Goal: Task Accomplishment & Management: Complete application form

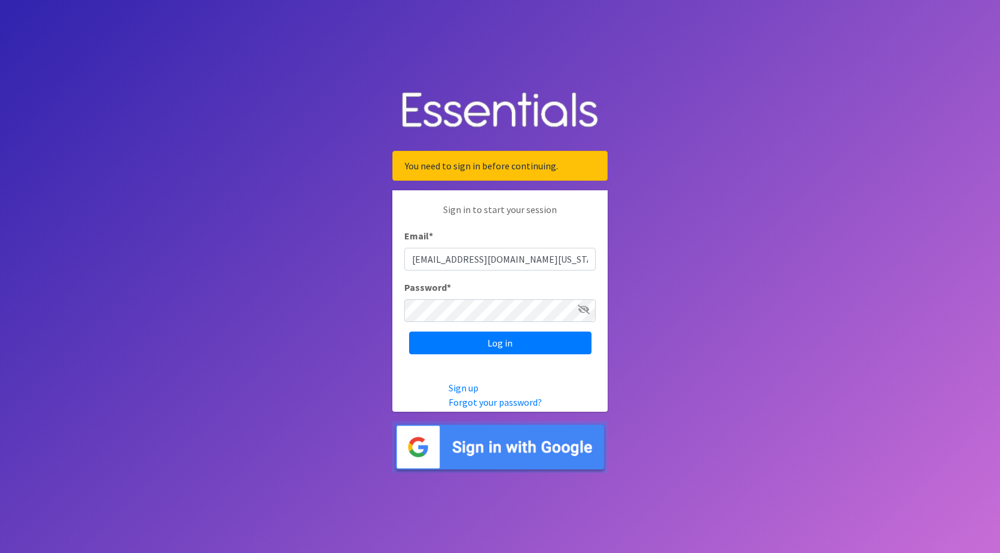
type input "[EMAIL_ADDRESS][DOMAIN_NAME][US_STATE]"
click at [409, 331] on input "Log in" at bounding box center [500, 342] width 182 height 23
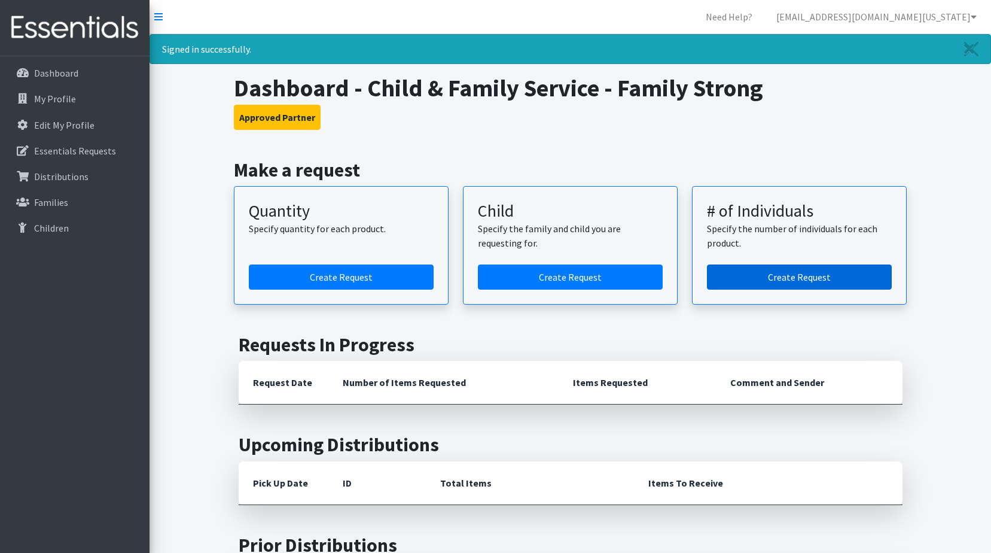
click at [811, 278] on link "Create Request" at bounding box center [799, 276] width 185 height 25
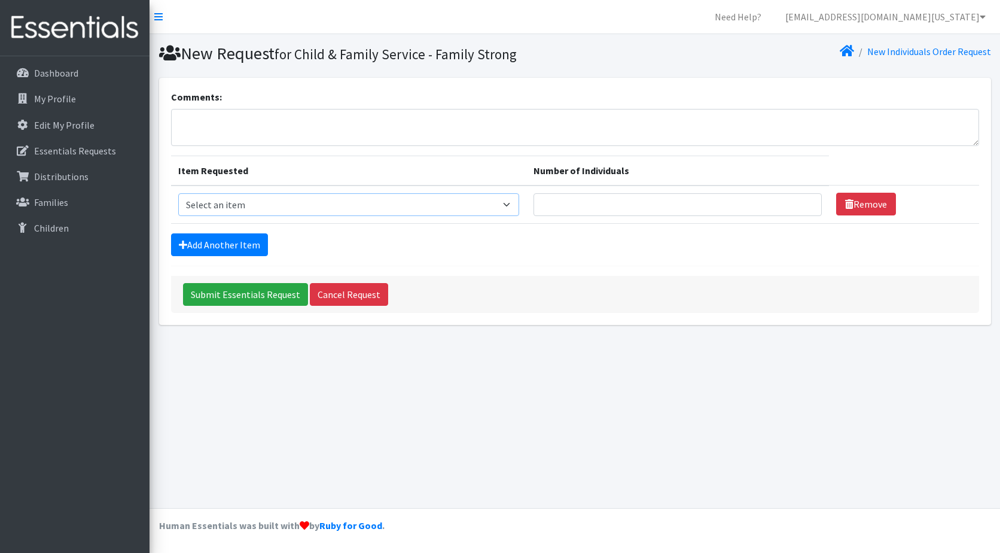
click at [501, 205] on select "Select an item Kids (Newborn) Kids (Preemie)** Limited Kids (Size 1) Kids (Size…" at bounding box center [349, 204] width 342 height 23
click at [649, 354] on div "New Request for Child & Family Service - Family Strong New Individuals Order Re…" at bounding box center [575, 271] width 851 height 474
click at [357, 288] on link "Cancel Request" at bounding box center [349, 294] width 78 height 23
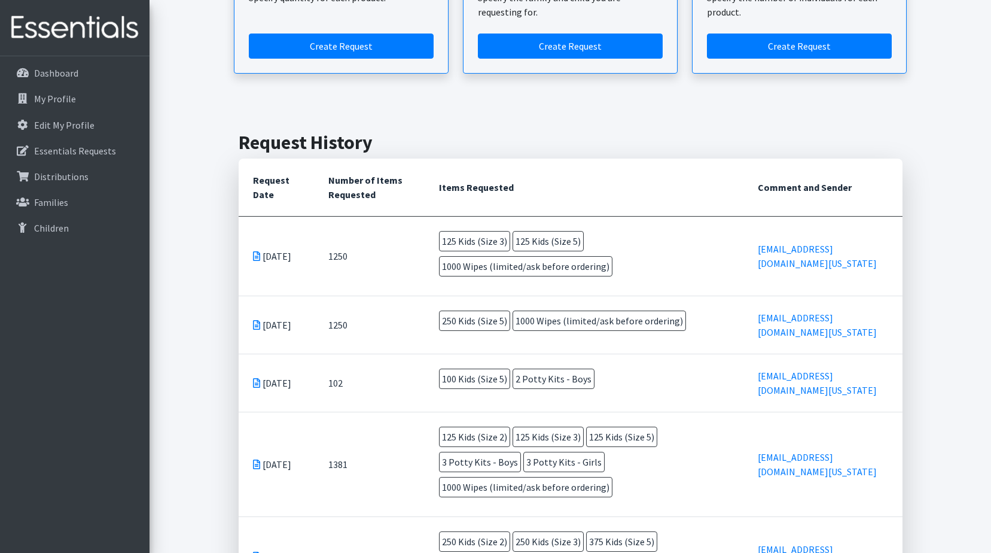
scroll to position [179, 0]
drag, startPoint x: 509, startPoint y: 242, endPoint x: 448, endPoint y: 240, distance: 60.5
click at [448, 240] on span "125 Kids (Size 3)" at bounding box center [474, 240] width 71 height 20
drag, startPoint x: 448, startPoint y: 240, endPoint x: 512, endPoint y: 242, distance: 64.1
click at [510, 242] on span "125 Kids (Size 3)" at bounding box center [474, 240] width 71 height 20
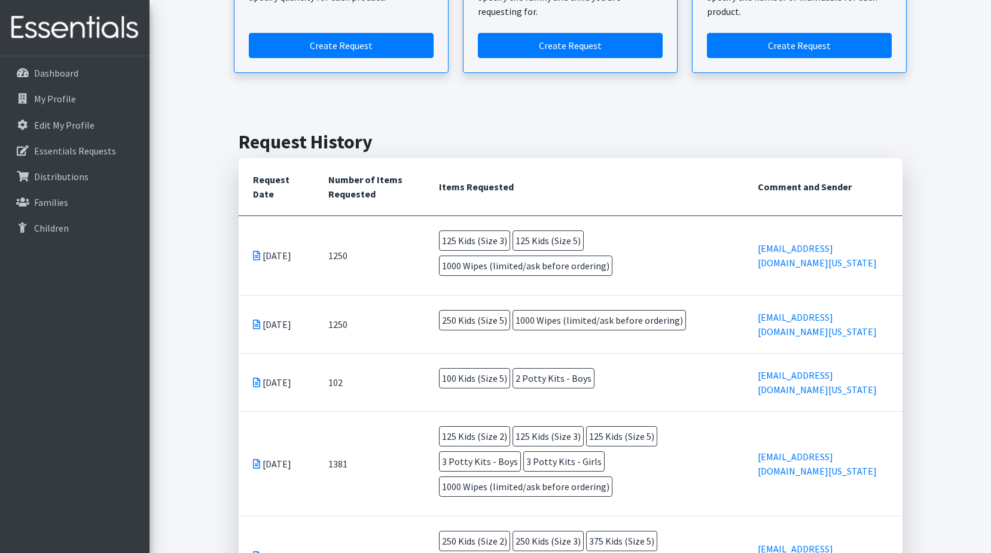
drag, startPoint x: 510, startPoint y: 241, endPoint x: 447, endPoint y: 241, distance: 63.4
click at [447, 241] on span "125 Kids (Size 3)" at bounding box center [474, 240] width 71 height 20
drag, startPoint x: 447, startPoint y: 241, endPoint x: 524, endPoint y: 191, distance: 91.6
click at [524, 191] on th "Items Requested" at bounding box center [585, 187] width 320 height 58
drag, startPoint x: 514, startPoint y: 186, endPoint x: 431, endPoint y: 192, distance: 83.4
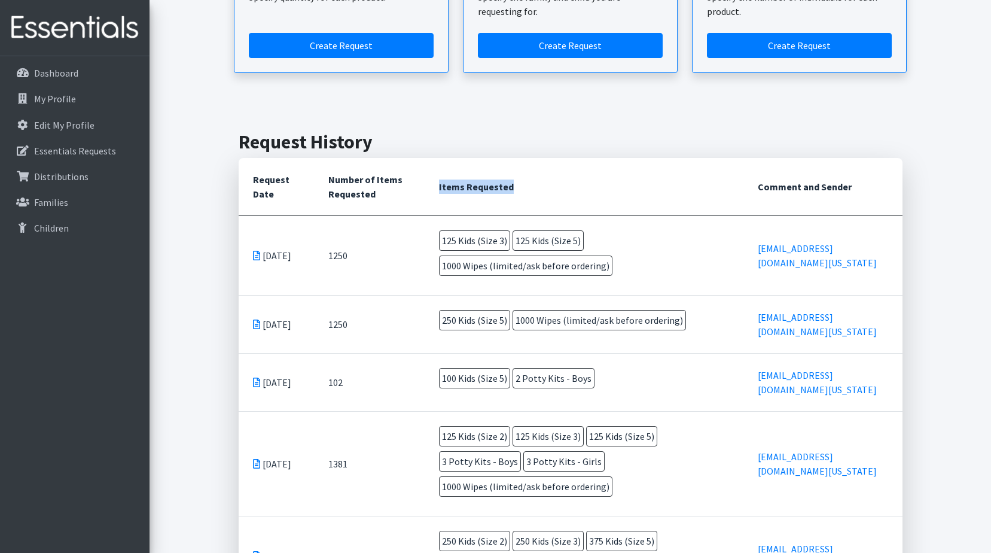
click at [431, 192] on th "Items Requested" at bounding box center [585, 187] width 320 height 58
drag, startPoint x: 431, startPoint y: 192, endPoint x: 477, endPoint y: 187, distance: 46.9
click at [477, 187] on th "Items Requested" at bounding box center [585, 187] width 320 height 58
drag, startPoint x: 839, startPoint y: 193, endPoint x: 798, endPoint y: 180, distance: 43.2
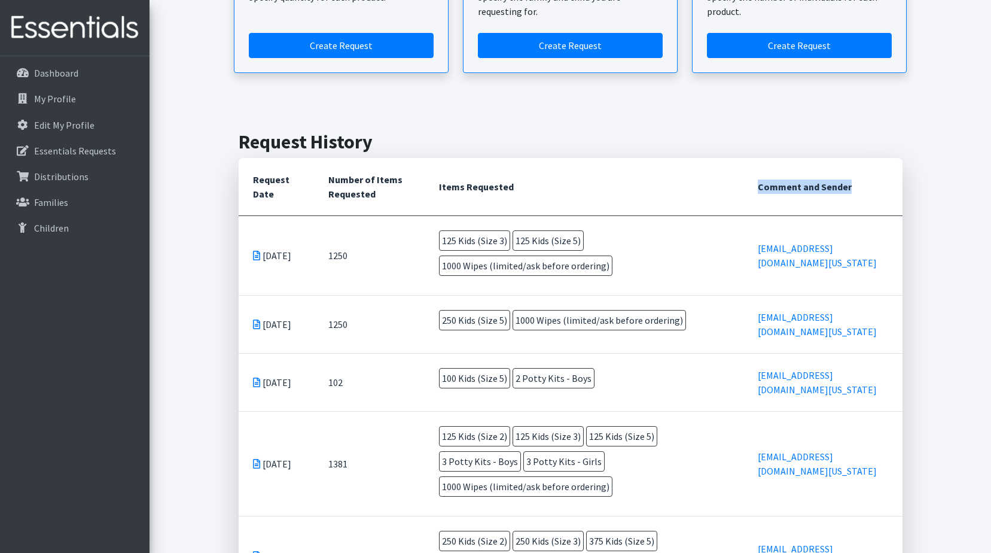
click at [798, 180] on th "Comment and Sender" at bounding box center [823, 187] width 159 height 58
drag, startPoint x: 798, startPoint y: 180, endPoint x: 827, endPoint y: 180, distance: 28.7
click at [827, 180] on th "Comment and Sender" at bounding box center [823, 187] width 159 height 58
drag, startPoint x: 827, startPoint y: 180, endPoint x: 832, endPoint y: 197, distance: 17.6
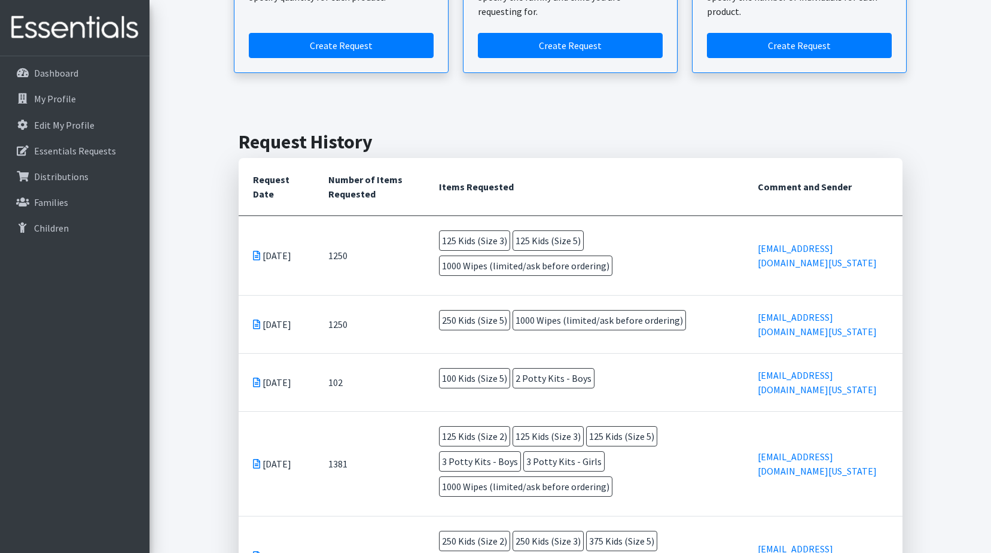
click at [832, 197] on th "Comment and Sender" at bounding box center [823, 187] width 159 height 58
drag, startPoint x: 839, startPoint y: 194, endPoint x: 780, endPoint y: 182, distance: 60.4
click at [780, 182] on tr "Request Date Number of Items Requested Items Requested Comment and Sender" at bounding box center [571, 187] width 664 height 58
drag, startPoint x: 780, startPoint y: 182, endPoint x: 867, endPoint y: 181, distance: 86.8
click at [871, 181] on th "Comment and Sender" at bounding box center [823, 187] width 159 height 58
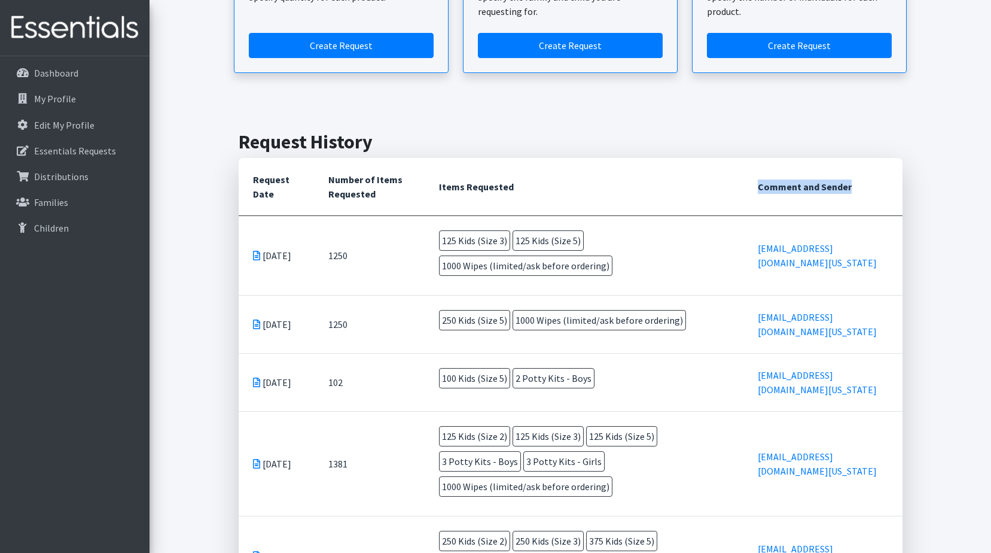
drag, startPoint x: 841, startPoint y: 194, endPoint x: 801, endPoint y: 180, distance: 42.4
click at [801, 180] on th "Comment and Sender" at bounding box center [823, 187] width 159 height 58
drag, startPoint x: 516, startPoint y: 188, endPoint x: 439, endPoint y: 182, distance: 77.4
click at [439, 182] on th "Items Requested" at bounding box center [585, 187] width 320 height 58
drag, startPoint x: 439, startPoint y: 182, endPoint x: 322, endPoint y: 181, distance: 116.7
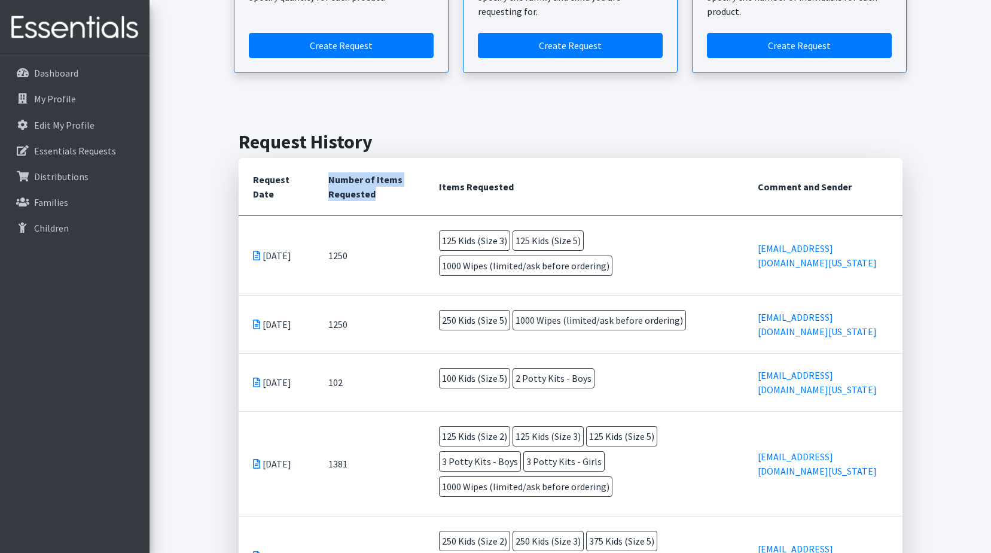
click at [322, 181] on th "Number of Items Requested" at bounding box center [369, 187] width 111 height 58
drag, startPoint x: 322, startPoint y: 181, endPoint x: 245, endPoint y: 182, distance: 77.8
click at [245, 182] on th "Request Date" at bounding box center [276, 187] width 75 height 58
drag, startPoint x: 245, startPoint y: 182, endPoint x: 372, endPoint y: 197, distance: 128.3
click at [372, 197] on th "Number of Items Requested" at bounding box center [369, 187] width 111 height 58
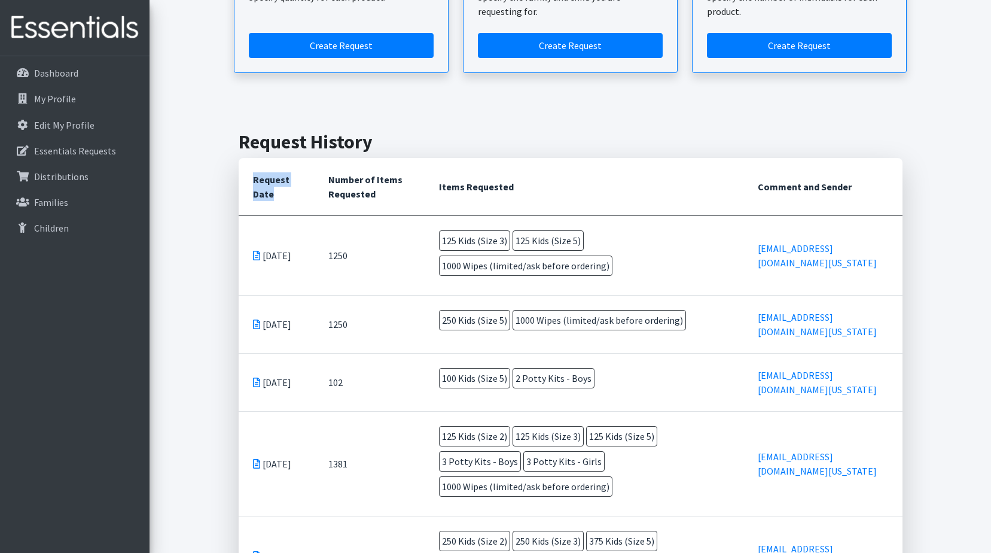
drag, startPoint x: 279, startPoint y: 193, endPoint x: 241, endPoint y: 177, distance: 41.6
click at [241, 177] on th "Request Date" at bounding box center [276, 187] width 75 height 58
drag, startPoint x: 378, startPoint y: 191, endPoint x: 331, endPoint y: 173, distance: 50.8
click at [331, 173] on th "Number of Items Requested" at bounding box center [369, 187] width 111 height 58
drag, startPoint x: 524, startPoint y: 187, endPoint x: 428, endPoint y: 188, distance: 95.2
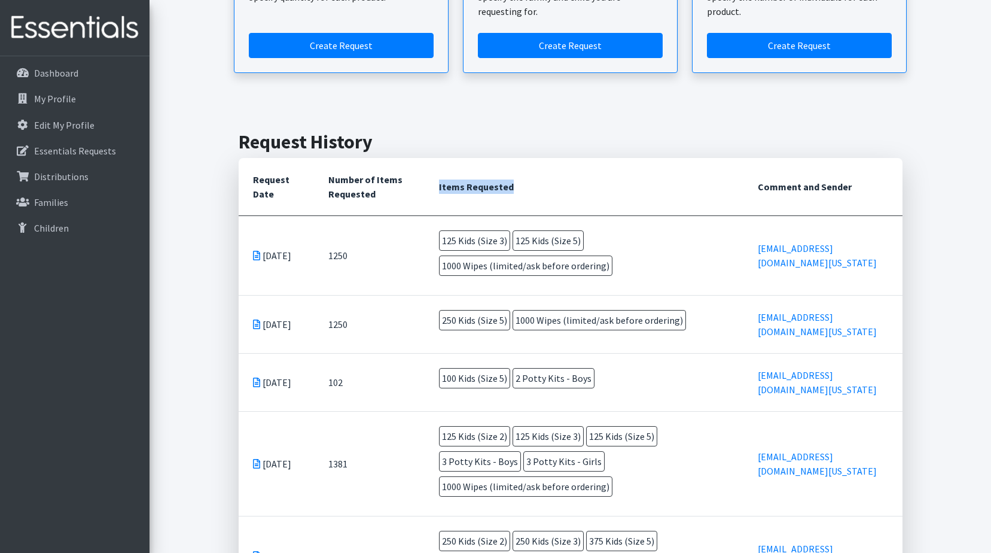
click at [428, 188] on tr "Request Date Number of Items Requested Items Requested Comment and Sender" at bounding box center [571, 187] width 664 height 58
drag, startPoint x: 836, startPoint y: 197, endPoint x: 800, endPoint y: 182, distance: 38.9
click at [800, 182] on th "Comment and Sender" at bounding box center [823, 187] width 159 height 58
drag, startPoint x: 800, startPoint y: 182, endPoint x: 754, endPoint y: 190, distance: 46.7
click at [744, 190] on th "Items Requested" at bounding box center [585, 187] width 320 height 58
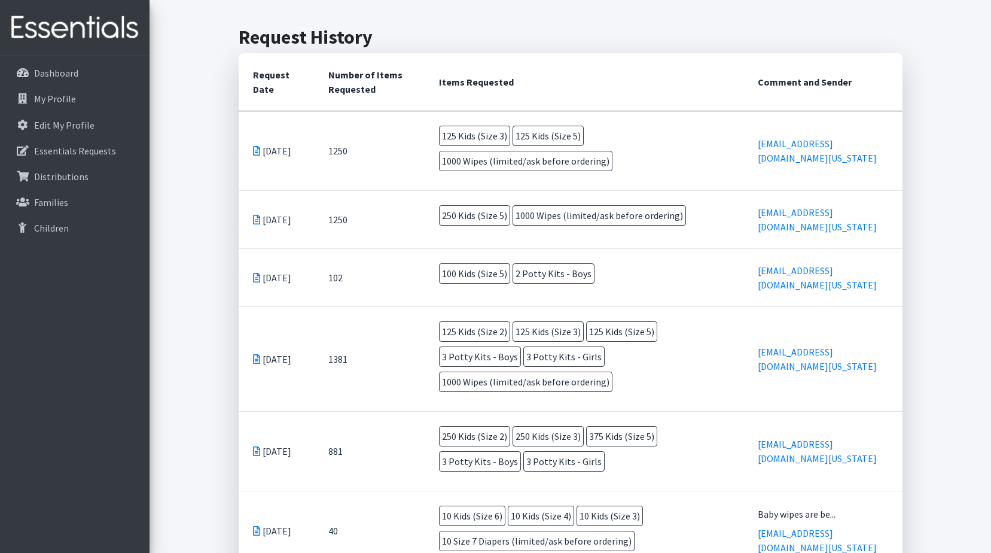
scroll to position [299, 0]
